Goal: Entertainment & Leisure: Consume media (video, audio)

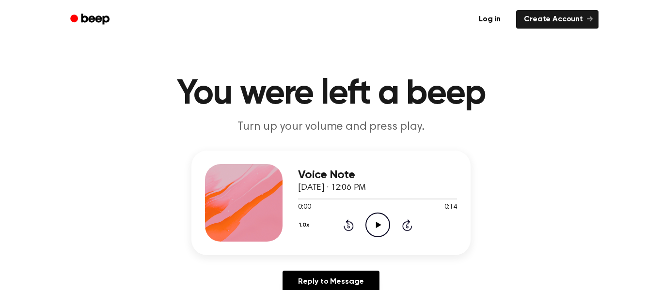
scroll to position [2, 0]
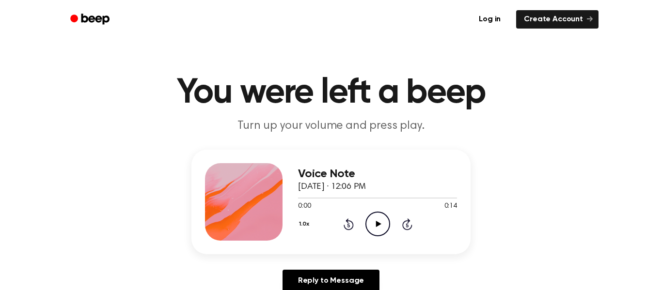
click at [378, 231] on icon "Play Audio" at bounding box center [377, 224] width 25 height 25
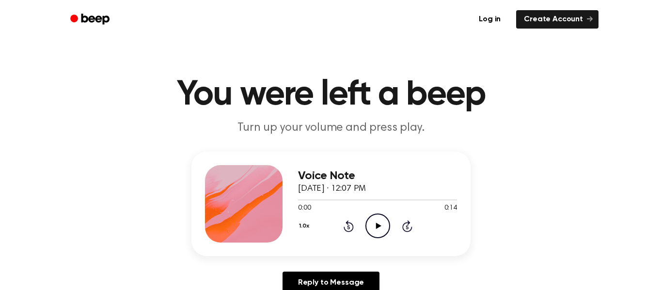
click at [375, 227] on icon "Play Audio" at bounding box center [377, 226] width 25 height 25
click at [376, 221] on icon "Play Audio" at bounding box center [377, 226] width 25 height 25
click at [383, 237] on circle at bounding box center [378, 226] width 24 height 24
click at [380, 223] on icon "Play Audio" at bounding box center [377, 226] width 25 height 25
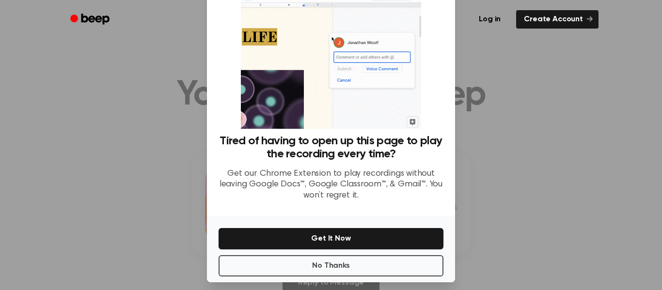
scroll to position [51, 0]
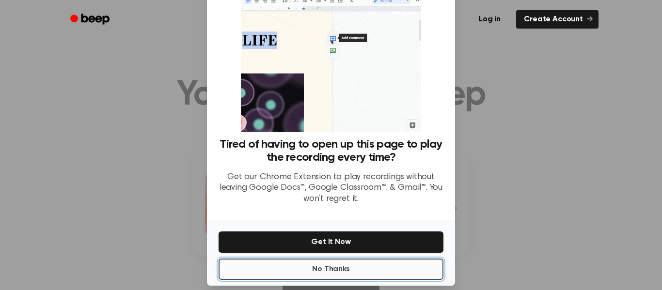
click at [280, 280] on button "No Thanks" at bounding box center [331, 269] width 225 height 21
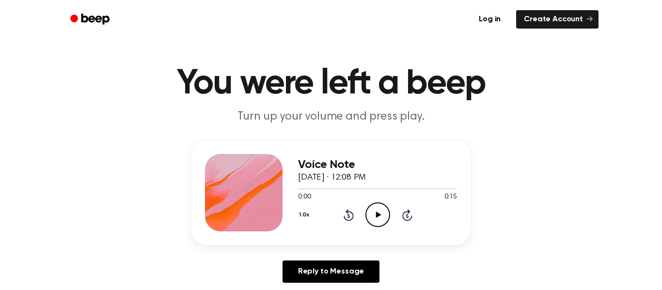
scroll to position [16, 0]
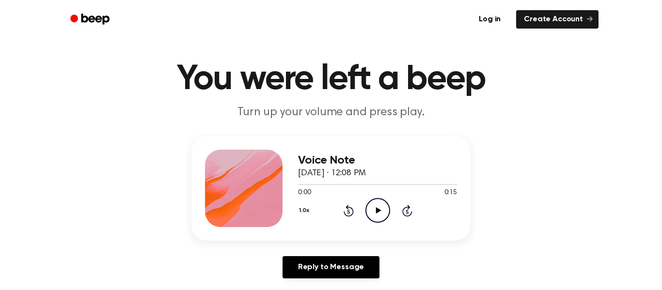
click at [380, 211] on icon at bounding box center [378, 210] width 5 height 6
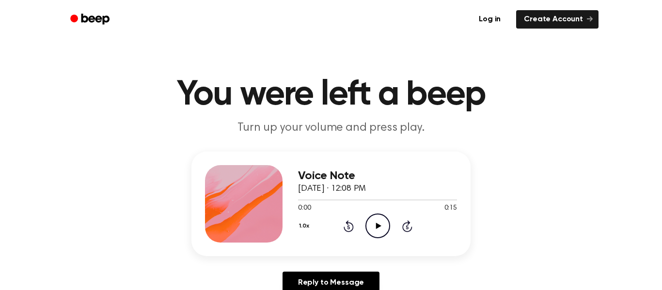
click at [380, 215] on icon "Play Audio" at bounding box center [377, 226] width 25 height 25
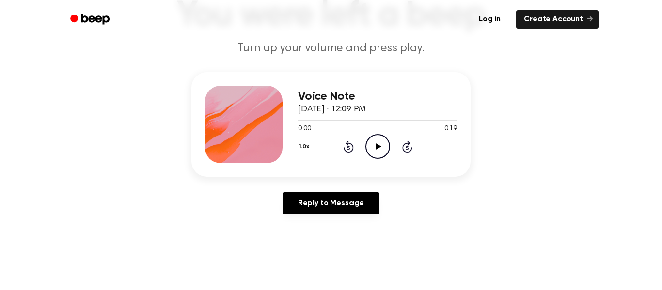
scroll to position [82, 0]
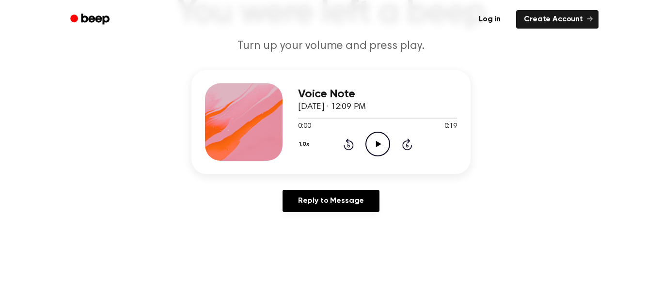
click at [369, 141] on icon "Play Audio" at bounding box center [377, 144] width 25 height 25
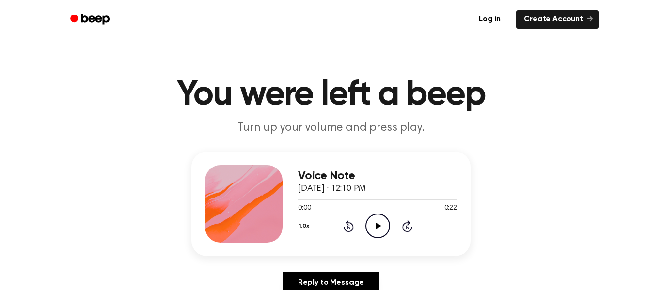
click at [375, 225] on icon "Play Audio" at bounding box center [377, 226] width 25 height 25
click at [372, 224] on icon "Play Audio" at bounding box center [377, 226] width 25 height 25
click at [384, 220] on icon "Play Audio" at bounding box center [377, 226] width 25 height 25
click at [362, 231] on div "1.0x Rewind 5 seconds Play Audio Skip 5 seconds" at bounding box center [377, 226] width 159 height 25
click at [374, 224] on icon "Play Audio" at bounding box center [377, 226] width 25 height 25
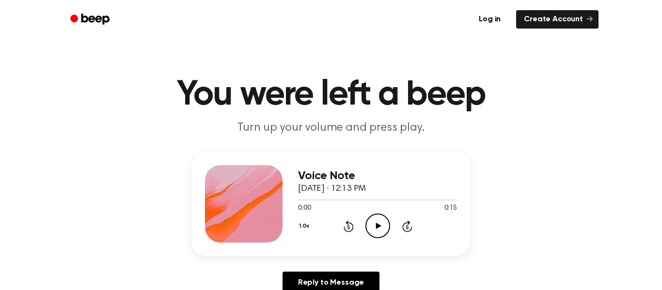
click at [384, 223] on icon "Play Audio" at bounding box center [377, 226] width 25 height 25
click at [373, 216] on circle at bounding box center [378, 226] width 24 height 24
click at [384, 233] on icon "Play Audio" at bounding box center [377, 226] width 25 height 25
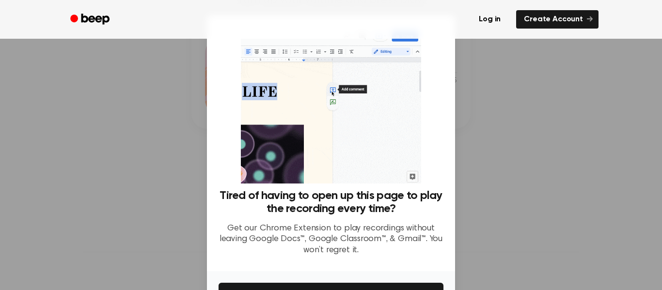
scroll to position [63, 0]
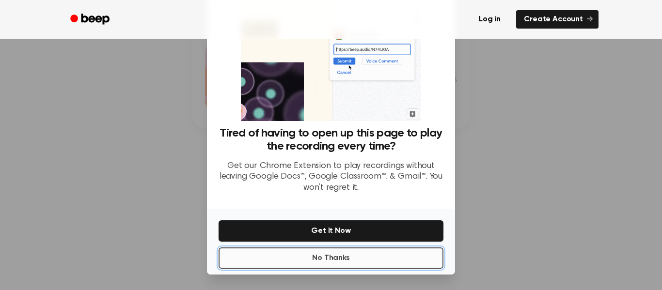
click at [400, 261] on button "No Thanks" at bounding box center [331, 258] width 225 height 21
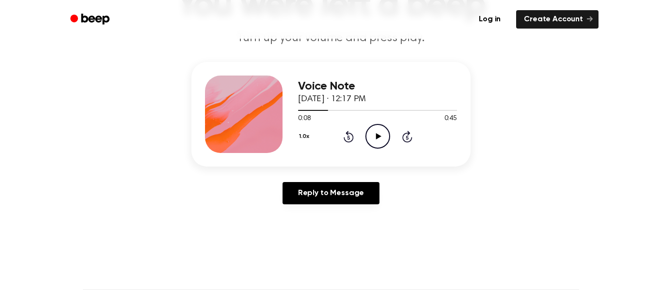
scroll to position [61, 0]
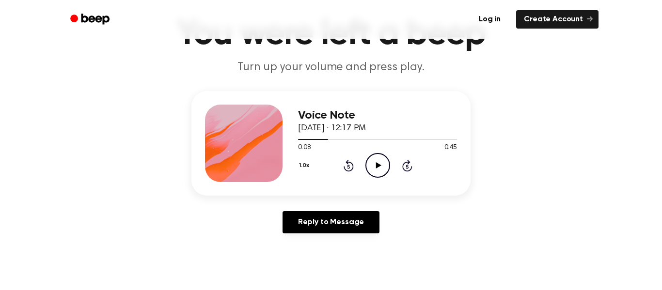
click at [389, 162] on circle at bounding box center [378, 166] width 24 height 24
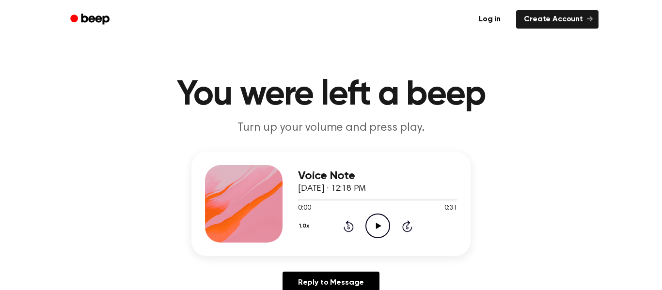
click at [388, 222] on icon "Play Audio" at bounding box center [377, 226] width 25 height 25
click at [364, 226] on div "1.0x Rewind 5 seconds Play Audio Skip 5 seconds" at bounding box center [377, 226] width 159 height 25
click at [376, 220] on icon "Play Audio" at bounding box center [377, 226] width 25 height 25
click at [369, 221] on icon "Play Audio" at bounding box center [377, 226] width 25 height 25
